Goal: Task Accomplishment & Management: Manage account settings

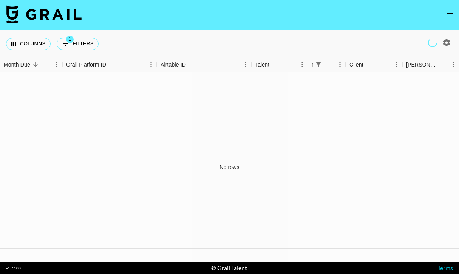
click at [448, 16] on icon "open drawer" at bounding box center [450, 15] width 9 height 9
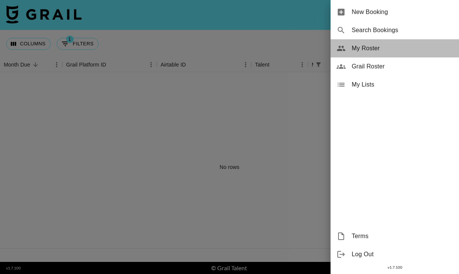
click at [372, 48] on span "My Roster" at bounding box center [402, 48] width 101 height 9
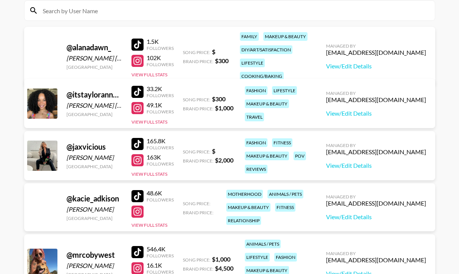
scroll to position [75, 0]
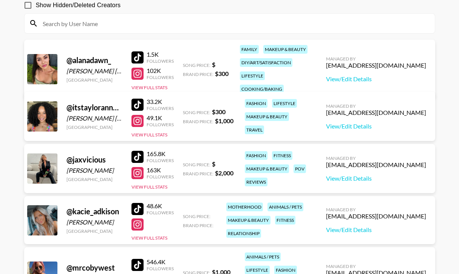
click at [140, 68] on div at bounding box center [138, 74] width 12 height 12
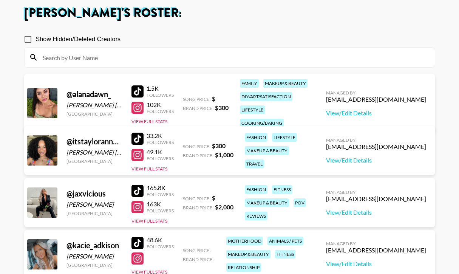
scroll to position [39, 0]
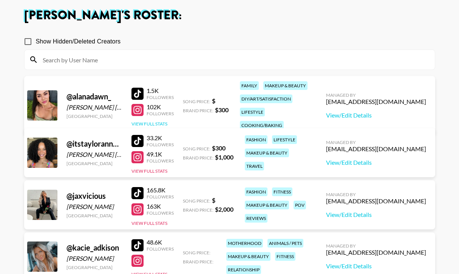
click at [158, 121] on button "View Full Stats" at bounding box center [150, 124] width 36 height 6
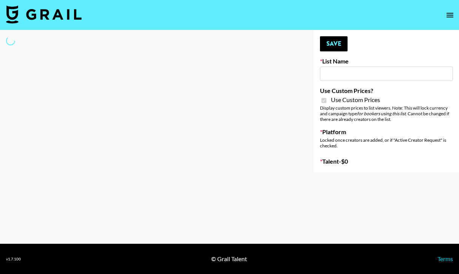
select select "Brand"
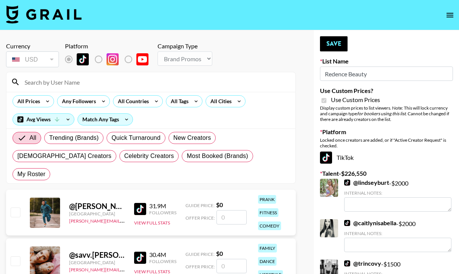
type input "Redence Beauty"
checkbox input "true"
click at [64, 81] on input at bounding box center [155, 82] width 271 height 12
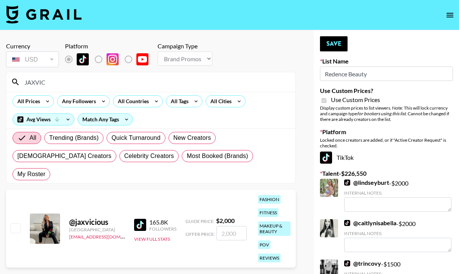
type input "JAXVIC"
click at [16, 223] on input "checkbox" at bounding box center [15, 227] width 9 height 9
checkbox input "true"
type input "2000"
click at [329, 45] on button "Save" at bounding box center [334, 43] width 28 height 15
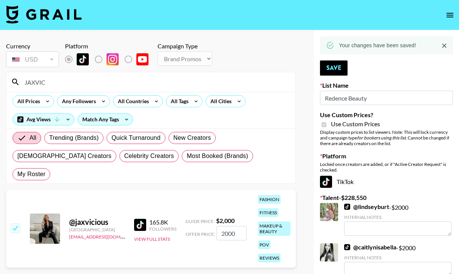
click at [92, 85] on input "JAXVIC" at bounding box center [155, 82] width 271 height 12
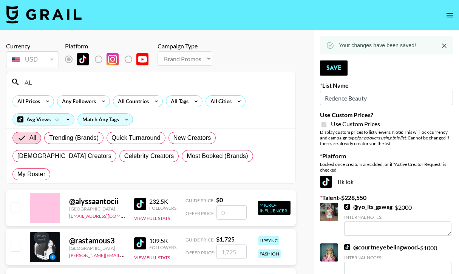
type input "A"
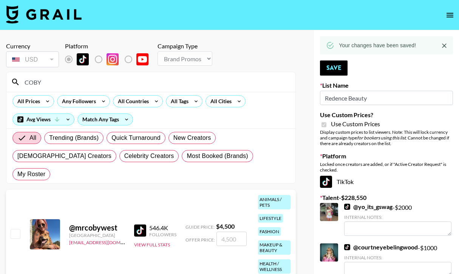
type input "COBY"
click at [19, 229] on input "checkbox" at bounding box center [15, 233] width 9 height 9
checkbox input "true"
type input "4500"
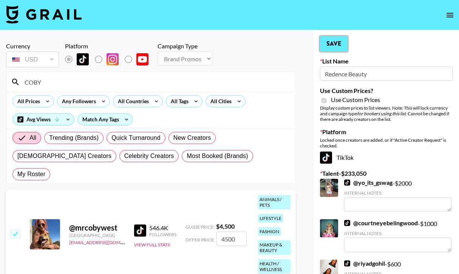
click at [333, 40] on button "Save" at bounding box center [334, 43] width 28 height 15
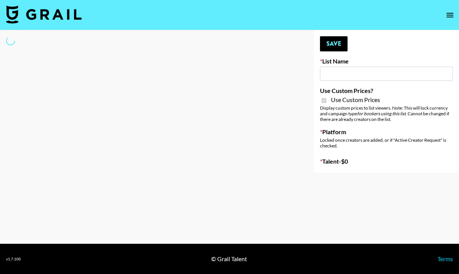
type input "Dime Beauty"
checkbox input "true"
select select "Brand"
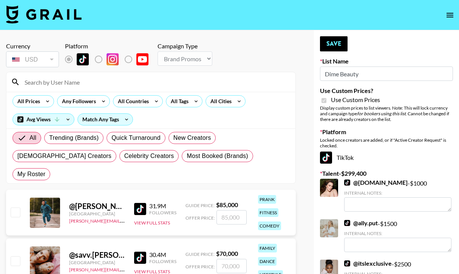
click at [65, 84] on input at bounding box center [155, 82] width 271 height 12
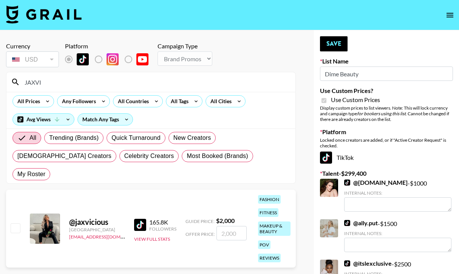
type input "JAXVI"
click at [14, 223] on input "checkbox" at bounding box center [15, 227] width 9 height 9
checkbox input "true"
type input "2000"
click at [328, 45] on button "Save" at bounding box center [334, 43] width 28 height 15
